Goal: Information Seeking & Learning: Compare options

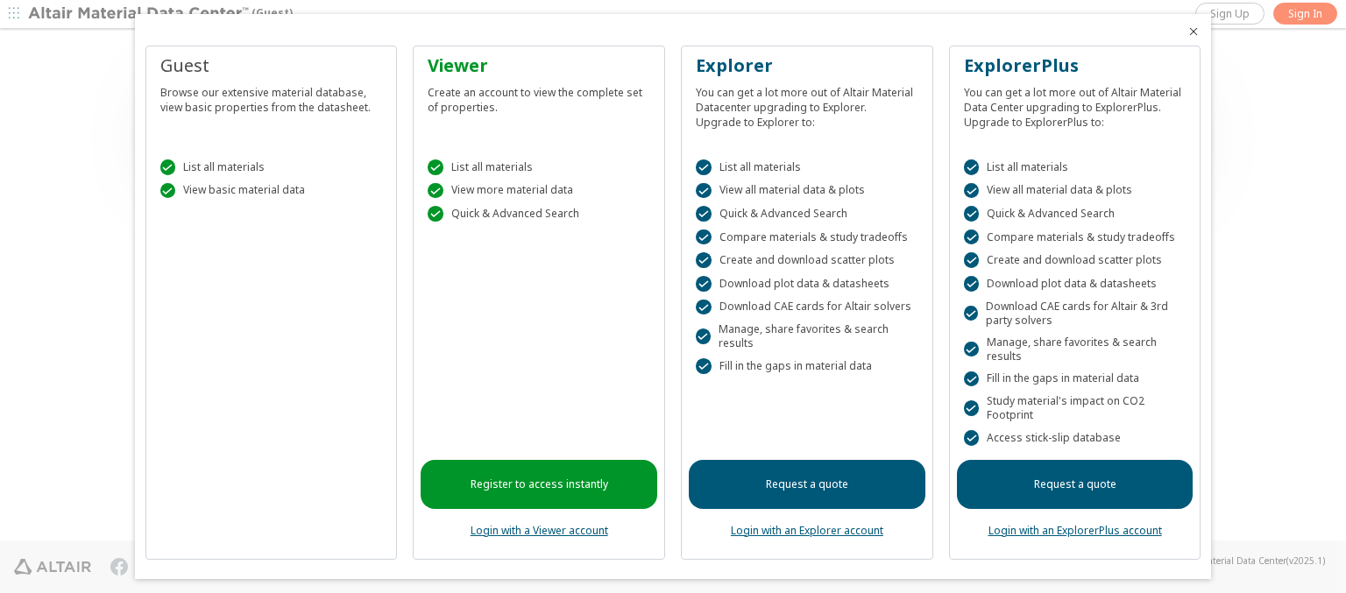
click at [1187, 32] on icon "Close" at bounding box center [1194, 32] width 14 height 14
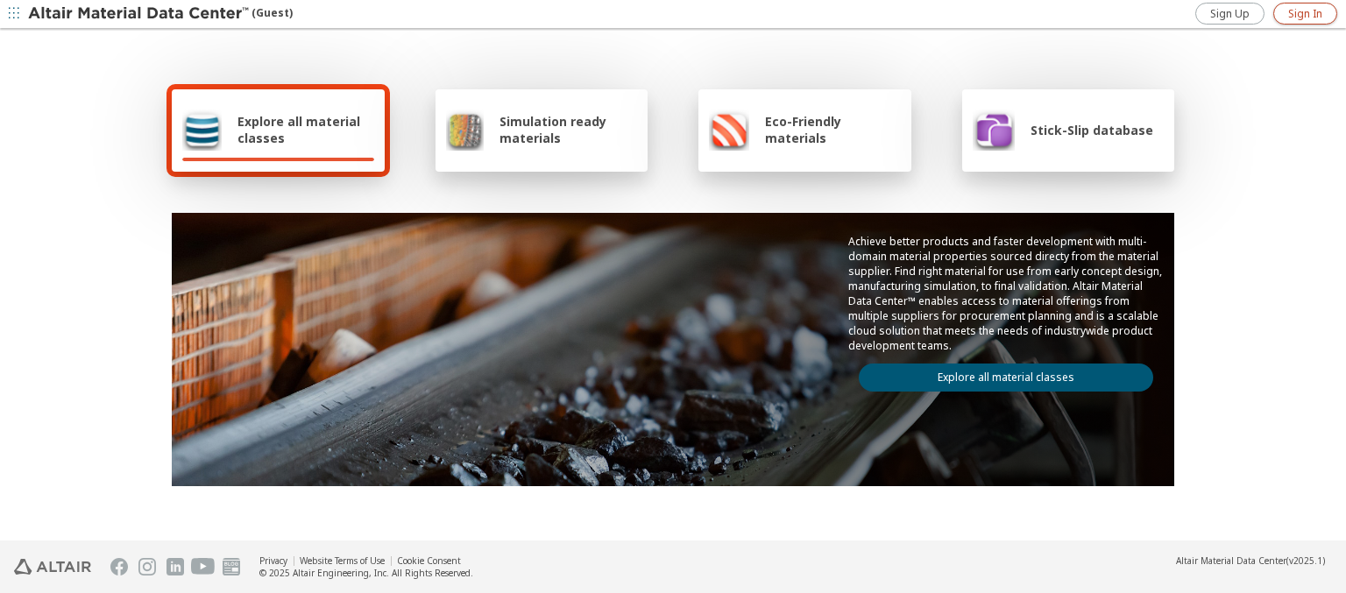
click at [1305, 13] on span "Sign In" at bounding box center [1305, 14] width 34 height 14
click at [139, 14] on img at bounding box center [140, 14] width 224 height 18
click at [299, 130] on span "Explore all material classes" at bounding box center [306, 129] width 137 height 33
click at [999, 373] on link "Explore all material classes" at bounding box center [1006, 378] width 295 height 28
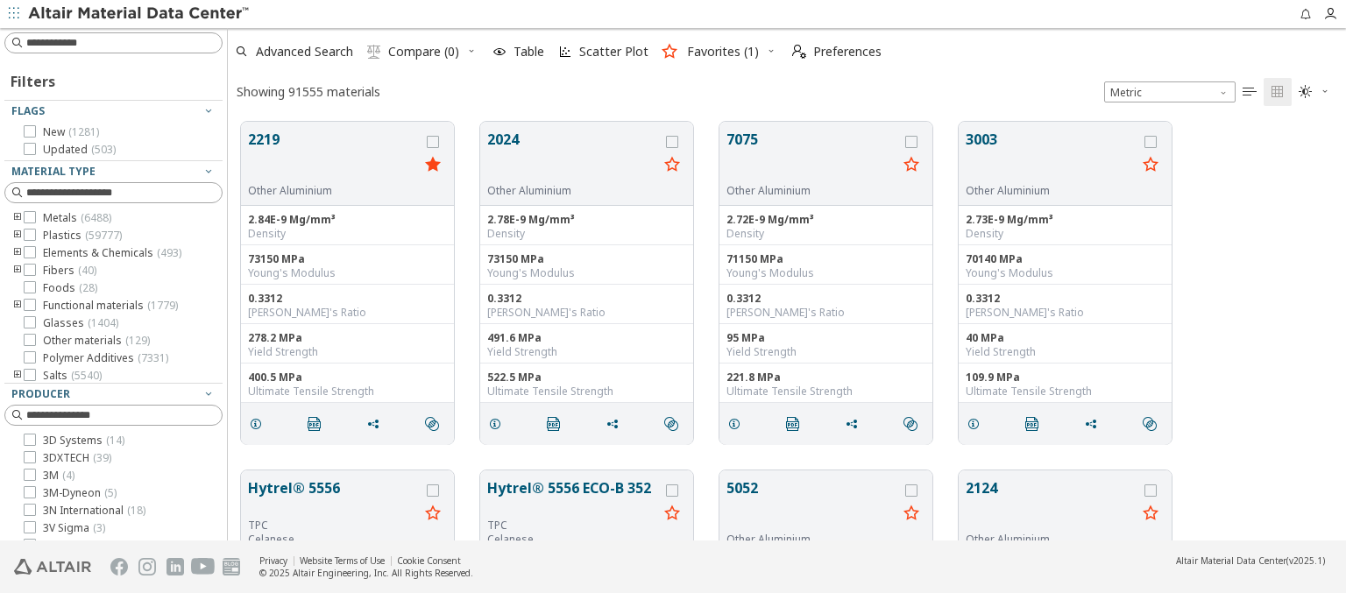
scroll to position [419, 1104]
click at [435, 141] on icon "grid" at bounding box center [433, 142] width 12 height 12
click at [674, 141] on icon "grid" at bounding box center [672, 142] width 12 height 12
click at [424, 52] on span "Compare (2)" at bounding box center [423, 52] width 71 height 12
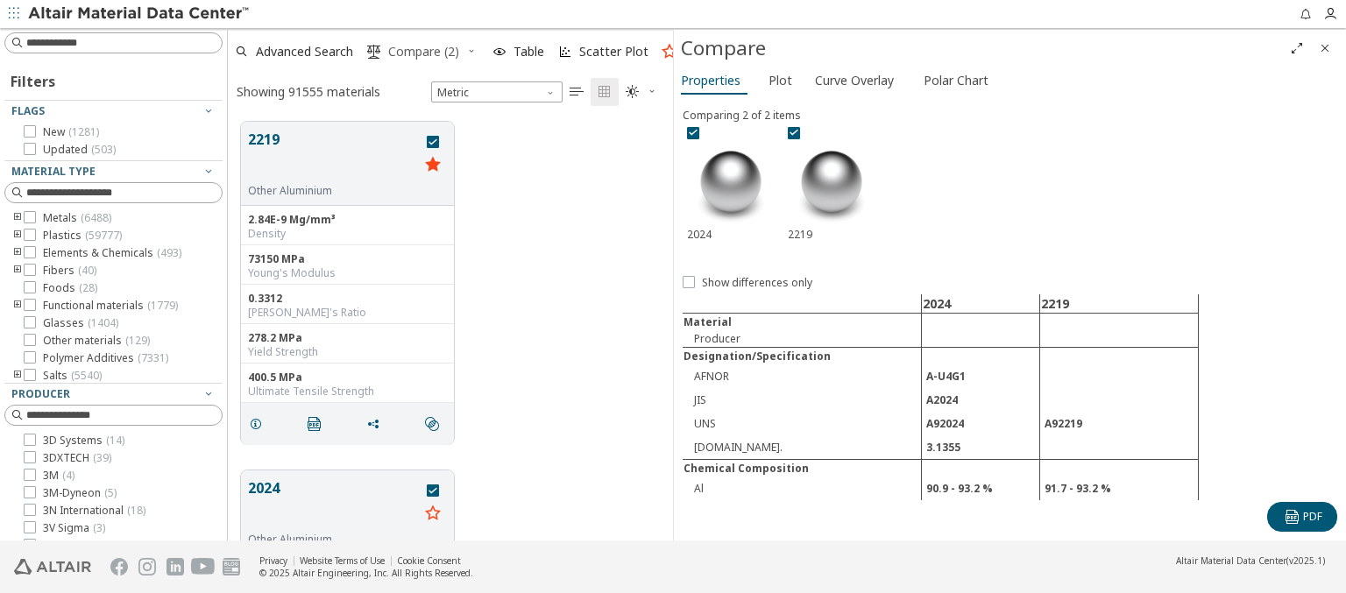
scroll to position [419, 431]
click at [854, 80] on span "Curve Overlay" at bounding box center [854, 81] width 79 height 28
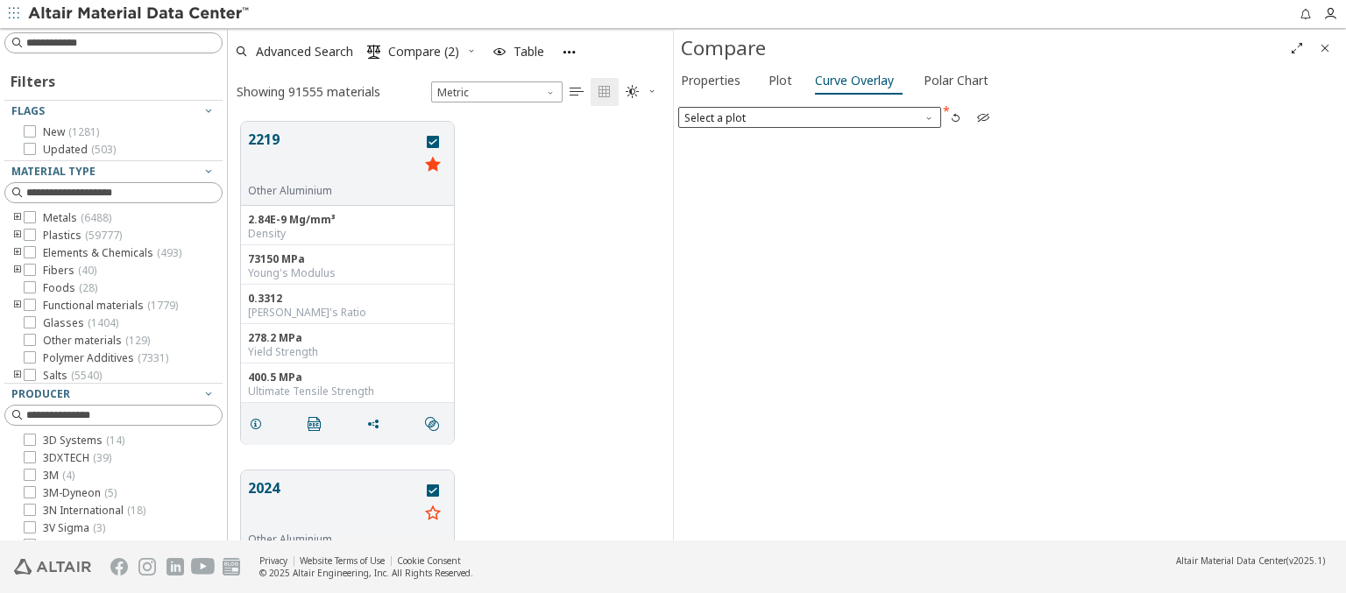
click at [809, 117] on span "Select a plot" at bounding box center [809, 117] width 263 height 21
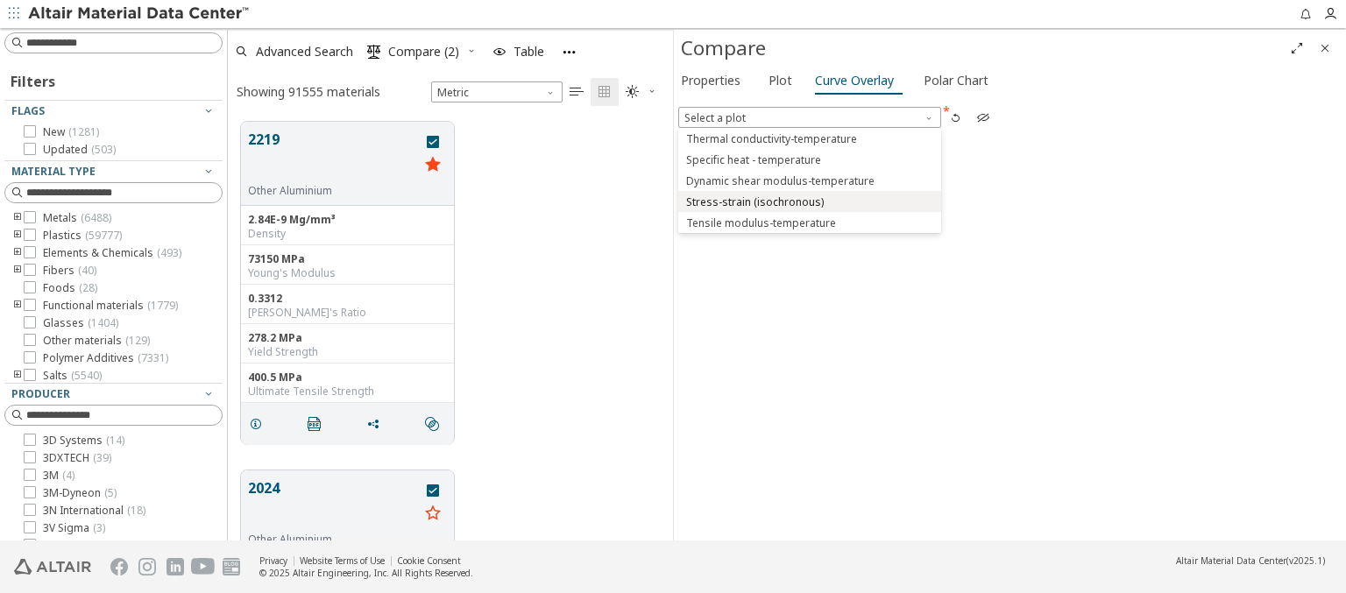
click at [809, 201] on span "Stress-strain (isochronous)" at bounding box center [755, 202] width 138 height 14
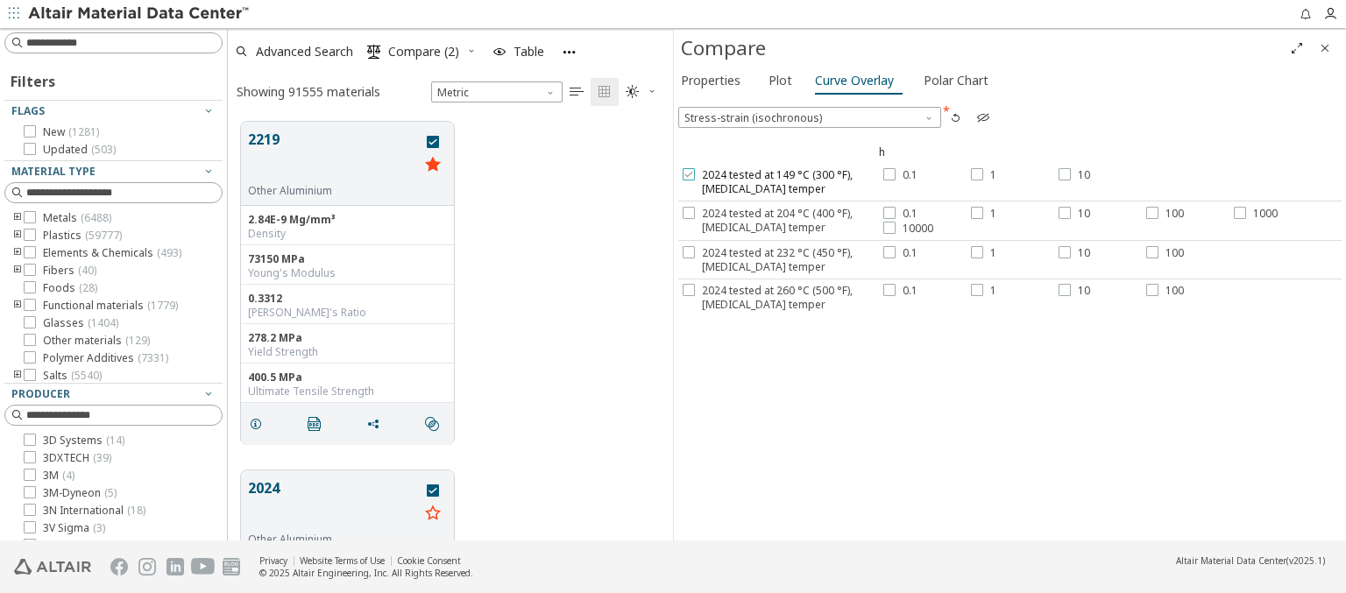
click at [778, 181] on span "2024 tested at 149 °C (300 °F), [MEDICAL_DATA] temper" at bounding box center [790, 182] width 177 height 28
click at [896, 174] on label "0.1" at bounding box center [901, 175] width 34 height 14
click at [979, 174] on div at bounding box center [977, 174] width 12 height 12
click at [1070, 174] on label "10" at bounding box center [1075, 175] width 32 height 14
click at [778, 219] on span "2024 tested at 204 °C (400 °F), [MEDICAL_DATA] temper" at bounding box center [790, 221] width 177 height 28
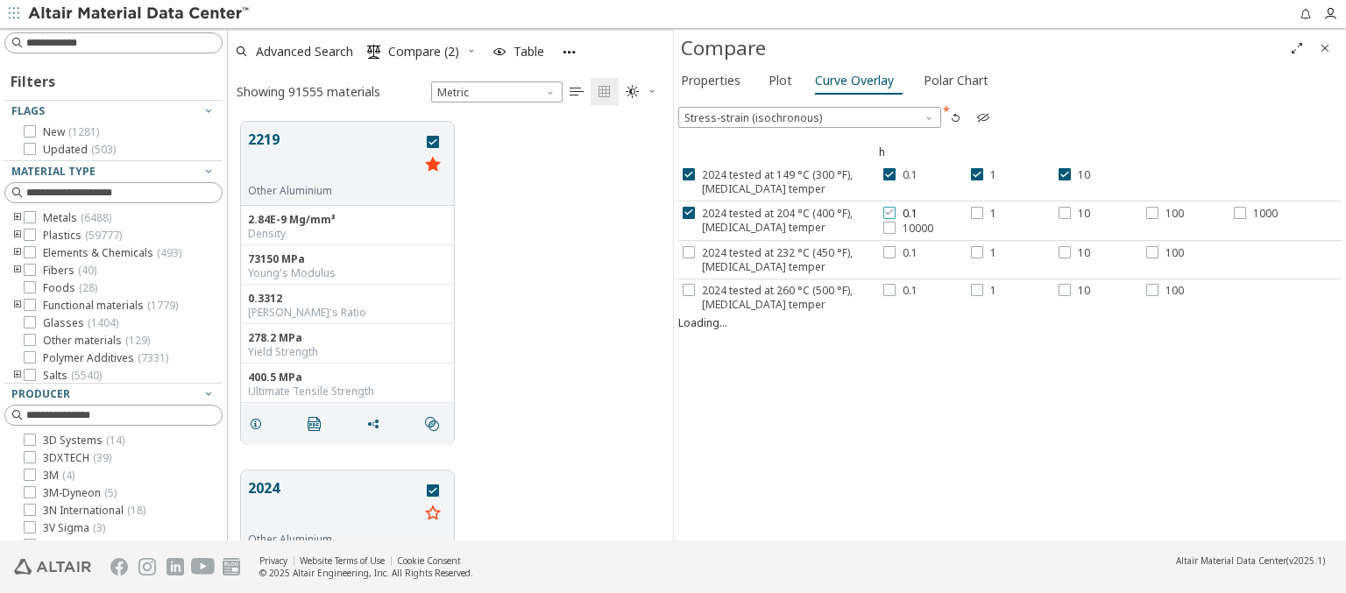
click at [896, 212] on label "0.1" at bounding box center [901, 214] width 34 height 14
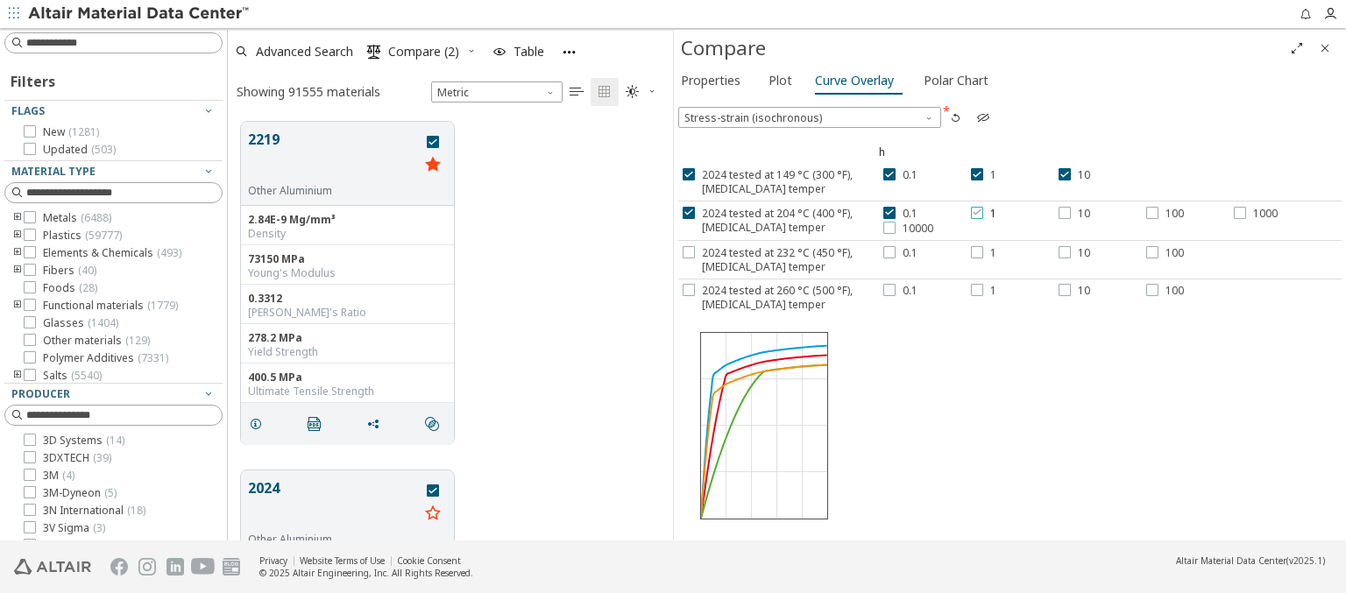
click at [979, 212] on div at bounding box center [977, 213] width 12 height 12
click at [1070, 212] on label "10" at bounding box center [1075, 214] width 32 height 14
click at [1161, 212] on label "100" at bounding box center [1165, 214] width 38 height 14
click at [1253, 212] on span "1000" at bounding box center [1265, 214] width 25 height 14
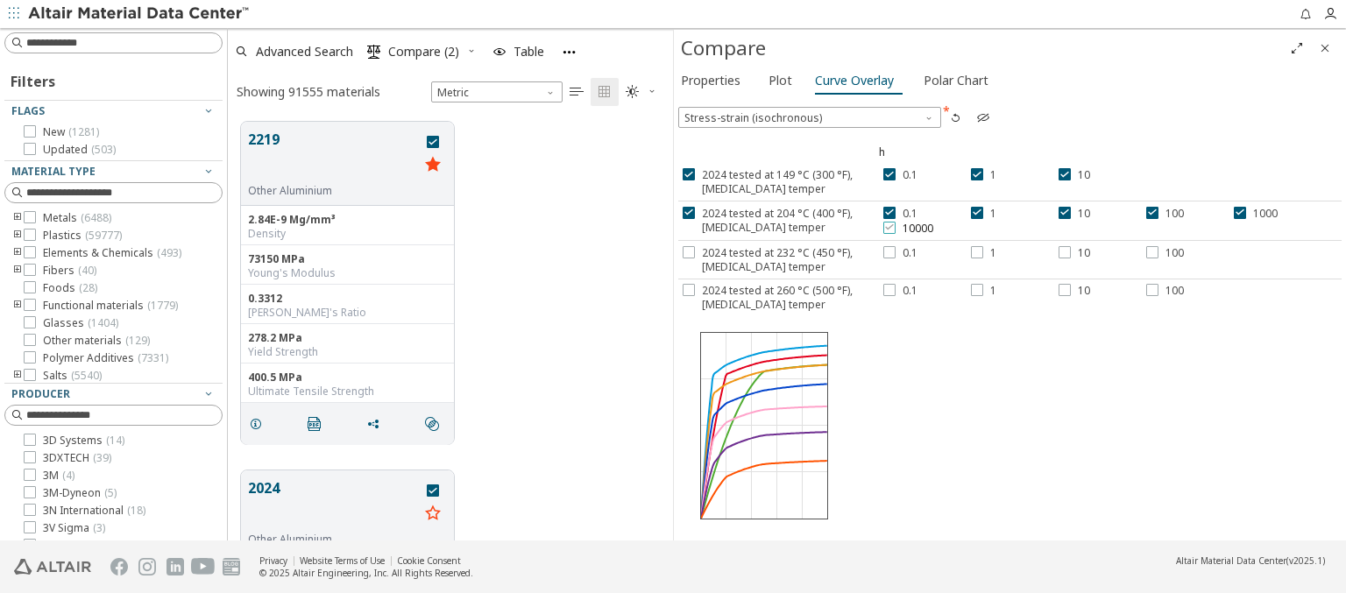
click at [904, 227] on span "10000" at bounding box center [918, 229] width 31 height 14
click at [778, 258] on span "2024 tested at 232 °C (450 °F), [MEDICAL_DATA] temper" at bounding box center [790, 260] width 177 height 28
click at [896, 251] on label "0.1" at bounding box center [901, 253] width 34 height 14
click at [979, 251] on div at bounding box center [977, 252] width 12 height 12
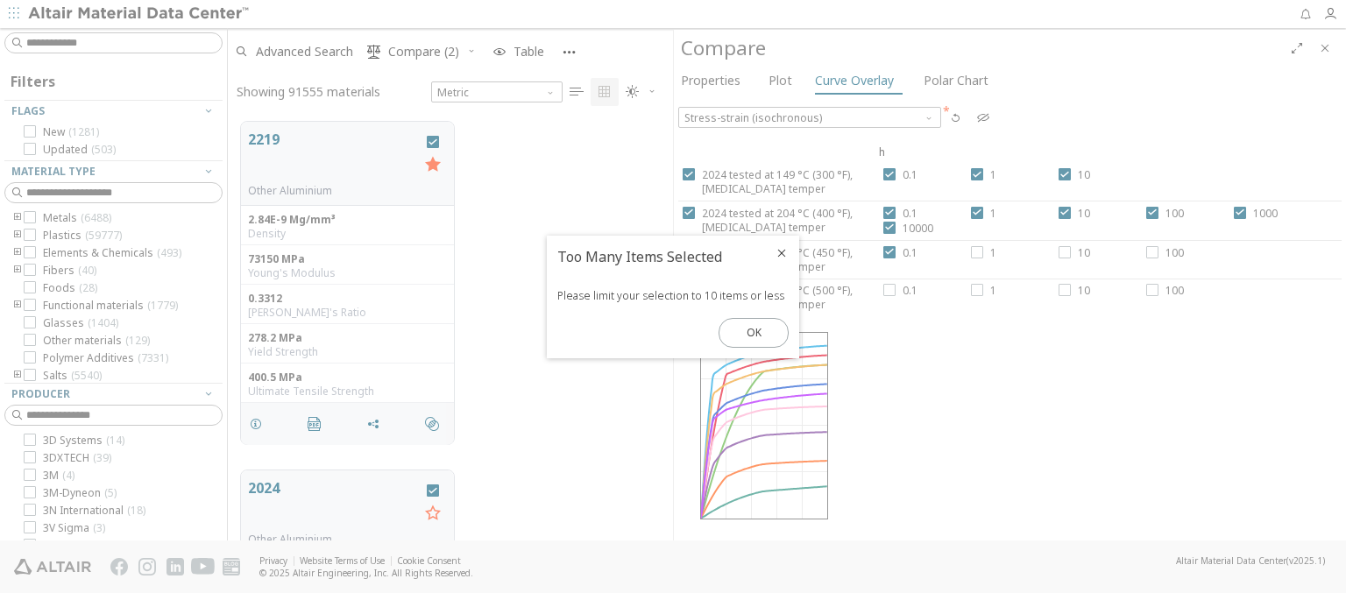
click at [782, 252] on icon "Close" at bounding box center [782, 253] width 14 height 14
